Goal: Find specific page/section: Find specific page/section

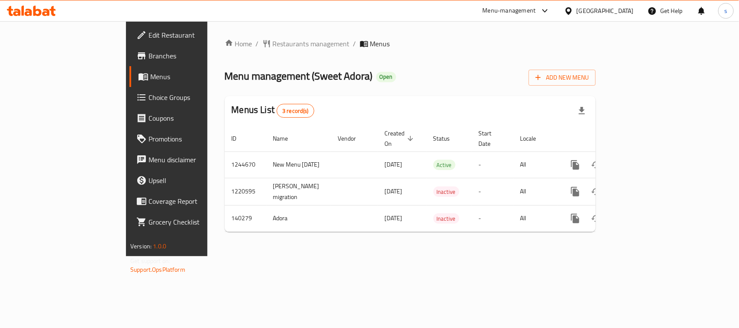
click at [577, 11] on div at bounding box center [570, 11] width 13 height 10
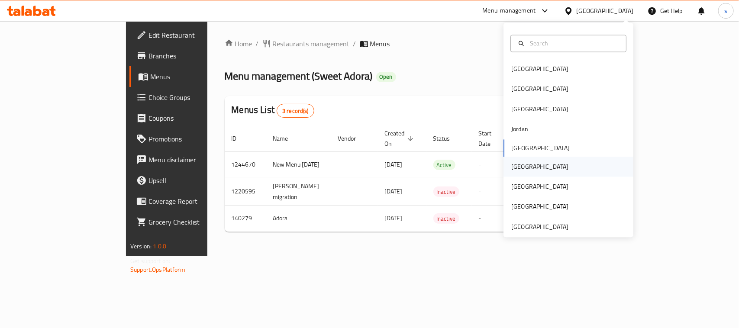
click at [513, 168] on div "[GEOGRAPHIC_DATA]" at bounding box center [539, 167] width 57 height 10
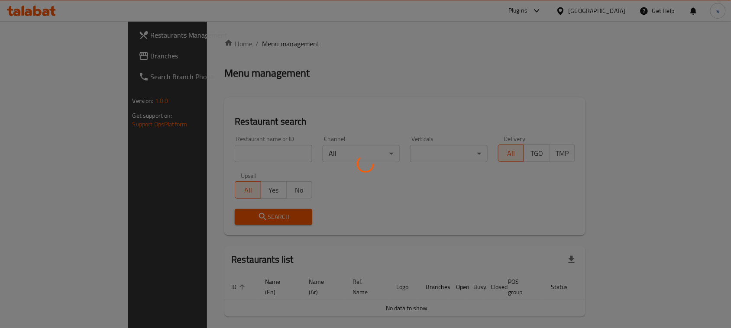
click at [38, 59] on div at bounding box center [365, 164] width 731 height 328
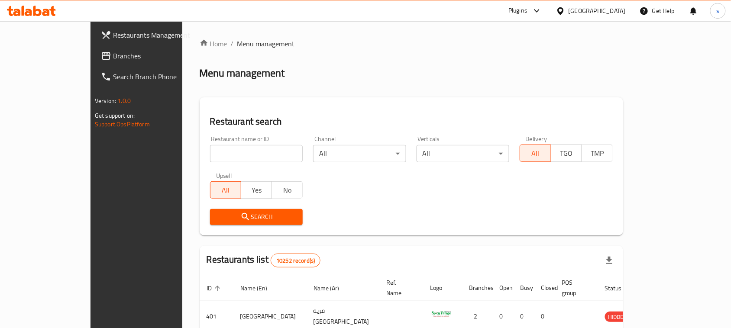
click at [113, 59] on span "Branches" at bounding box center [159, 56] width 93 height 10
